Goal: Check status: Check status

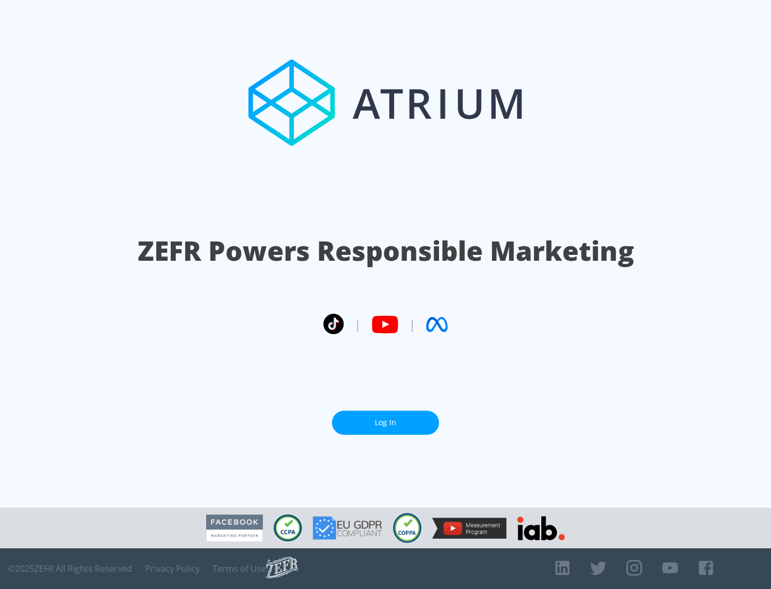
click at [386, 423] on link "Log In" at bounding box center [385, 423] width 107 height 24
